Goal: Information Seeking & Learning: Learn about a topic

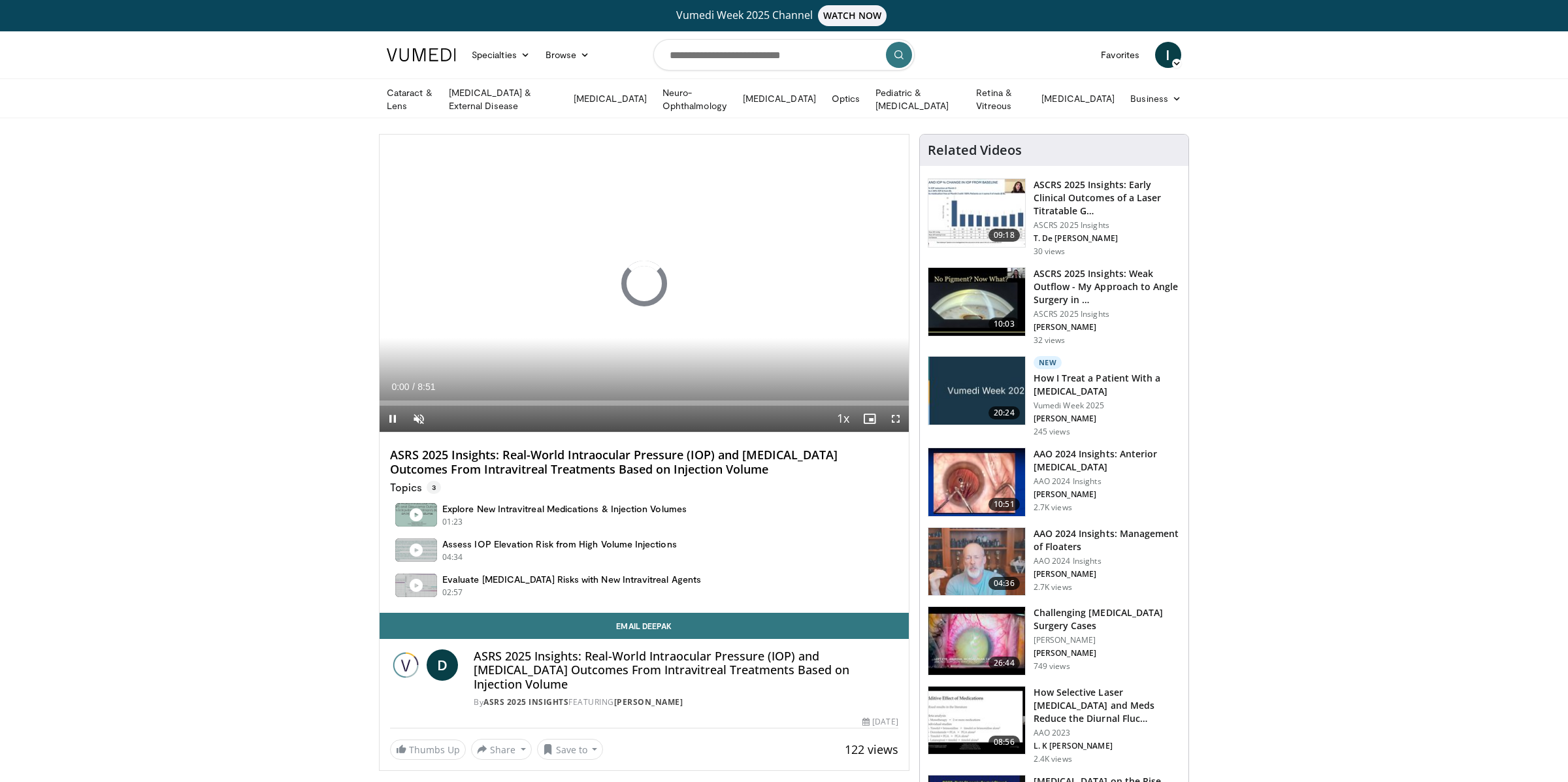
click at [526, 653] on h4 "ASRS 2025 Insights: Real-World Intraocular Pressure (IOP) and Glaucoma Outcomes…" at bounding box center [685, 670] width 425 height 43
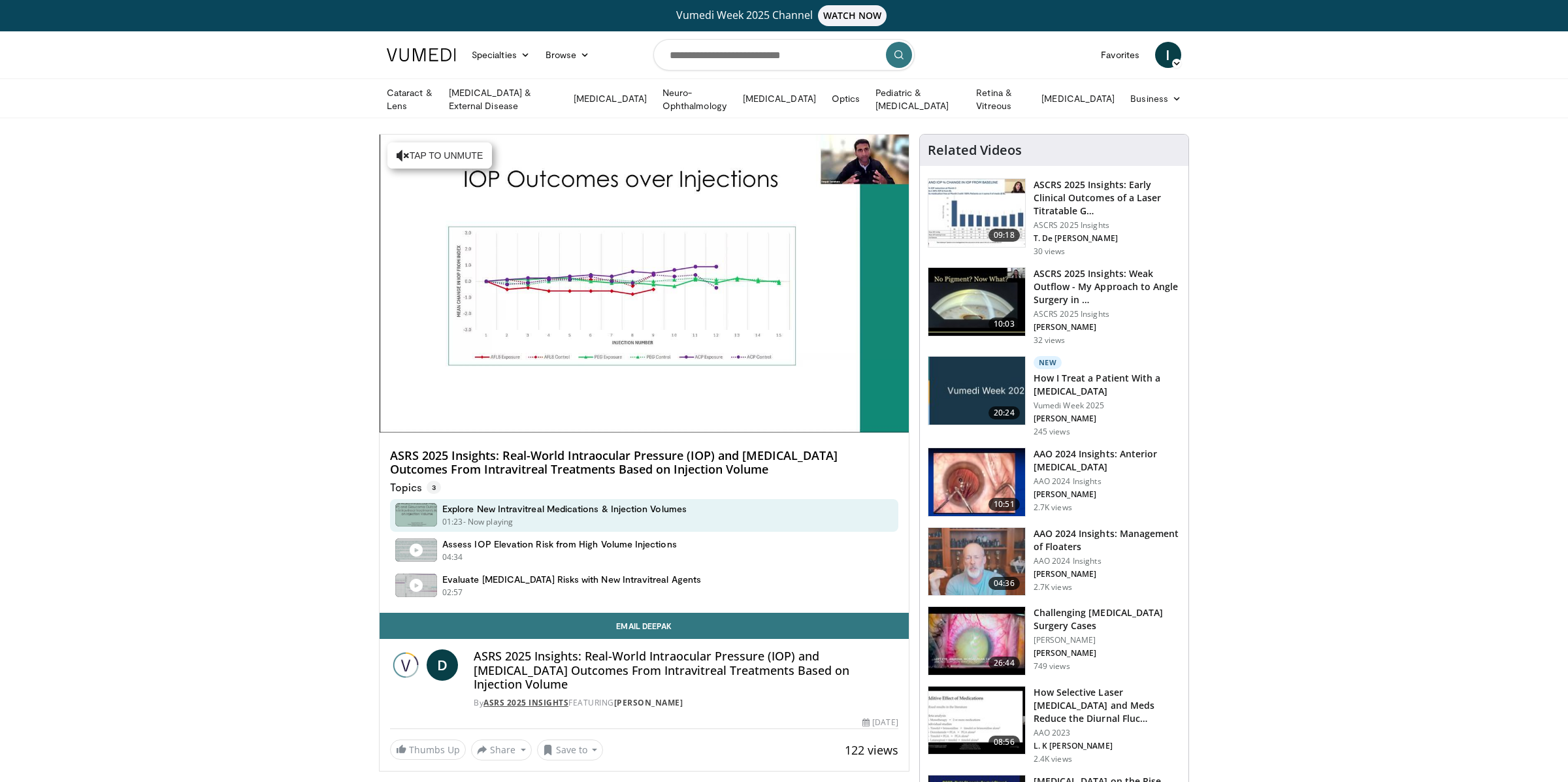
click at [510, 697] on link "ASRS 2025 Insights" at bounding box center [526, 702] width 85 height 11
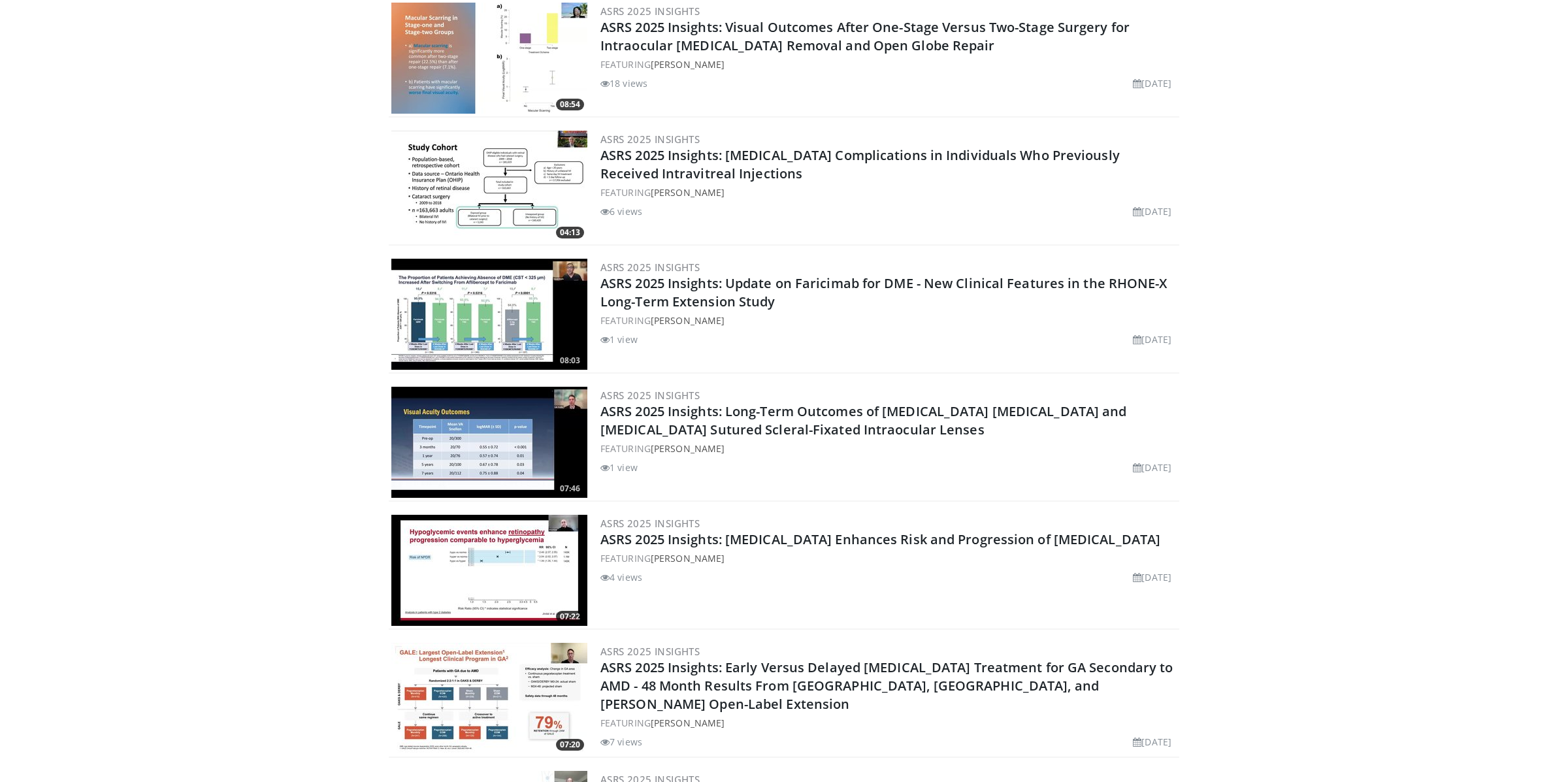
scroll to position [2992, 0]
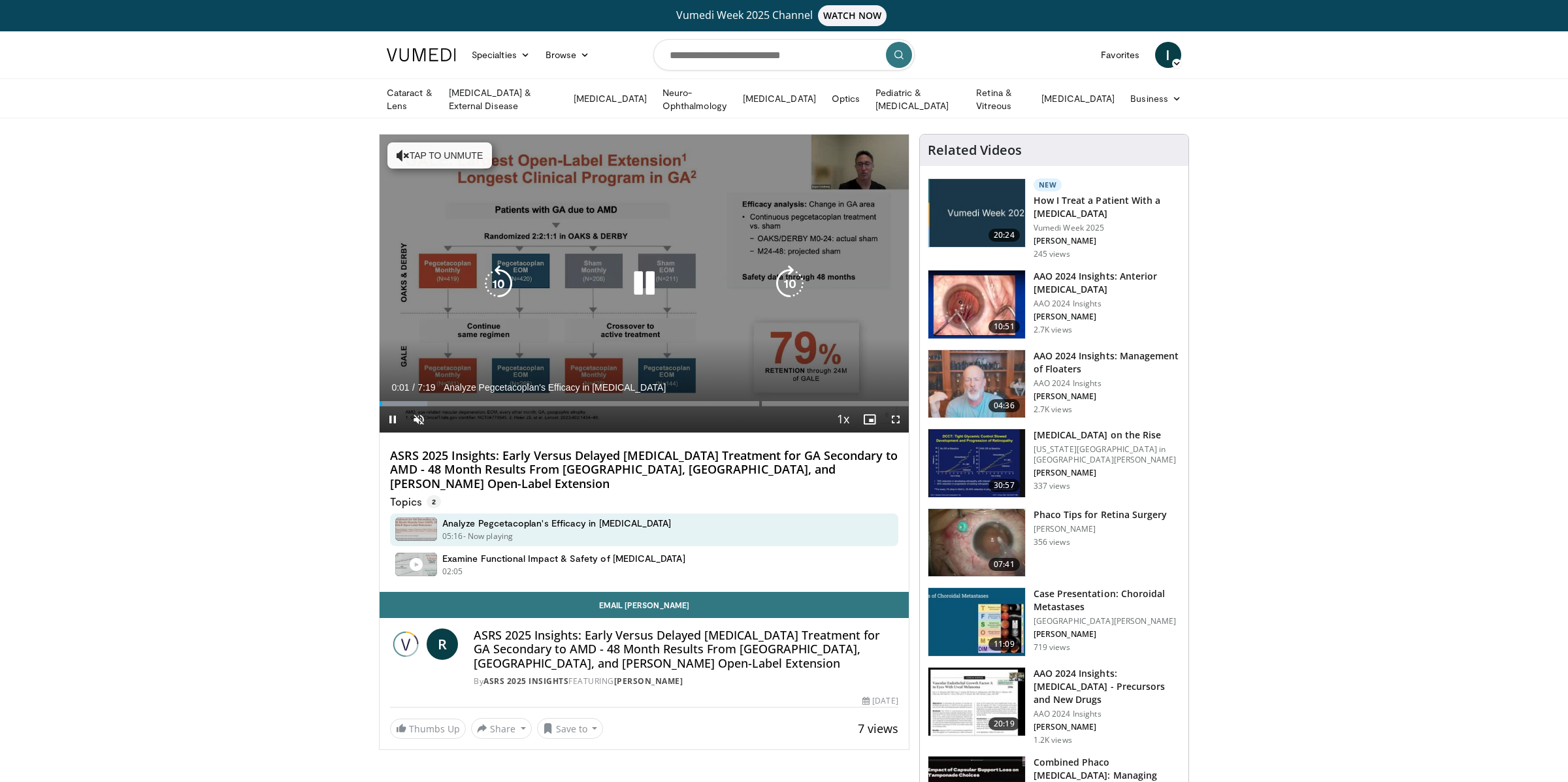
click at [633, 282] on icon "Video Player" at bounding box center [644, 283] width 36 height 36
